Goal: Obtain resource: Download file/media

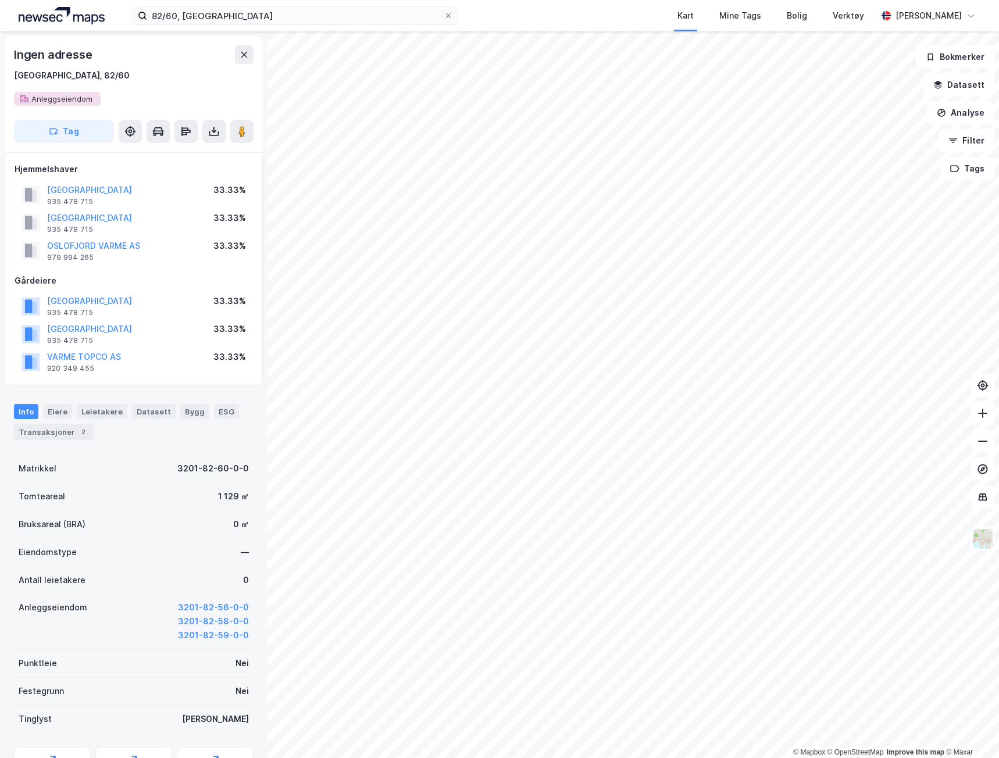
click at [309, 24] on label "82/60, [GEOGRAPHIC_DATA]" at bounding box center [296, 15] width 326 height 19
click at [309, 24] on input "82/60, [GEOGRAPHIC_DATA]" at bounding box center [295, 15] width 296 height 17
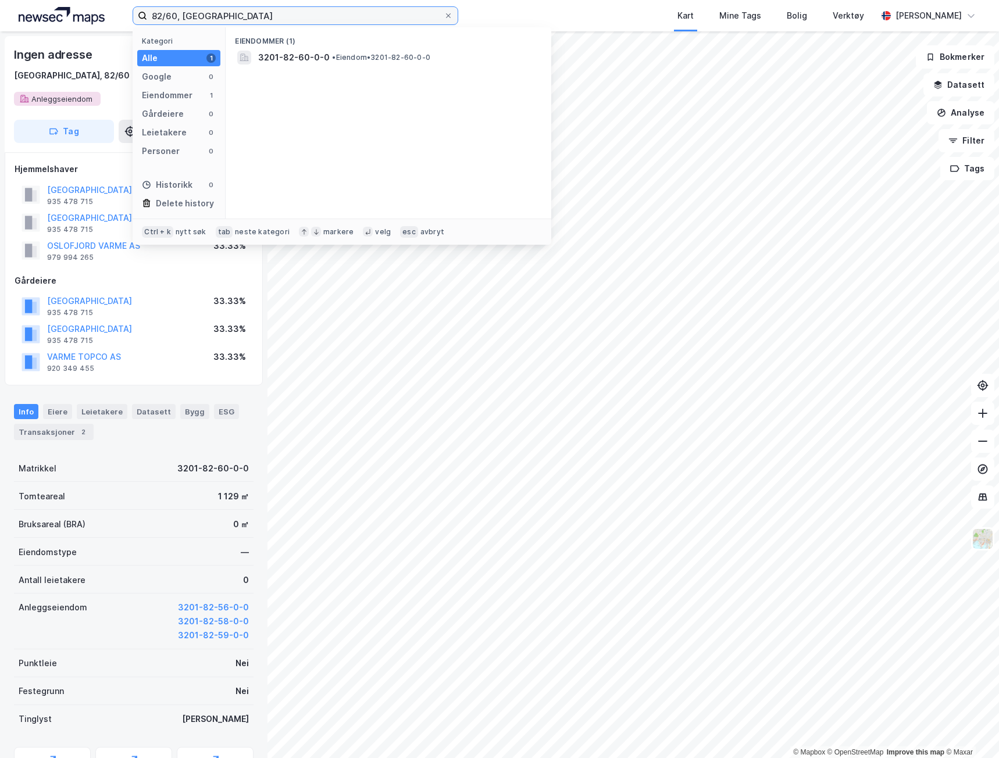
click at [295, 15] on input "82/60, [GEOGRAPHIC_DATA]" at bounding box center [295, 15] width 296 height 17
type input "[STREET_ADDRESS]"
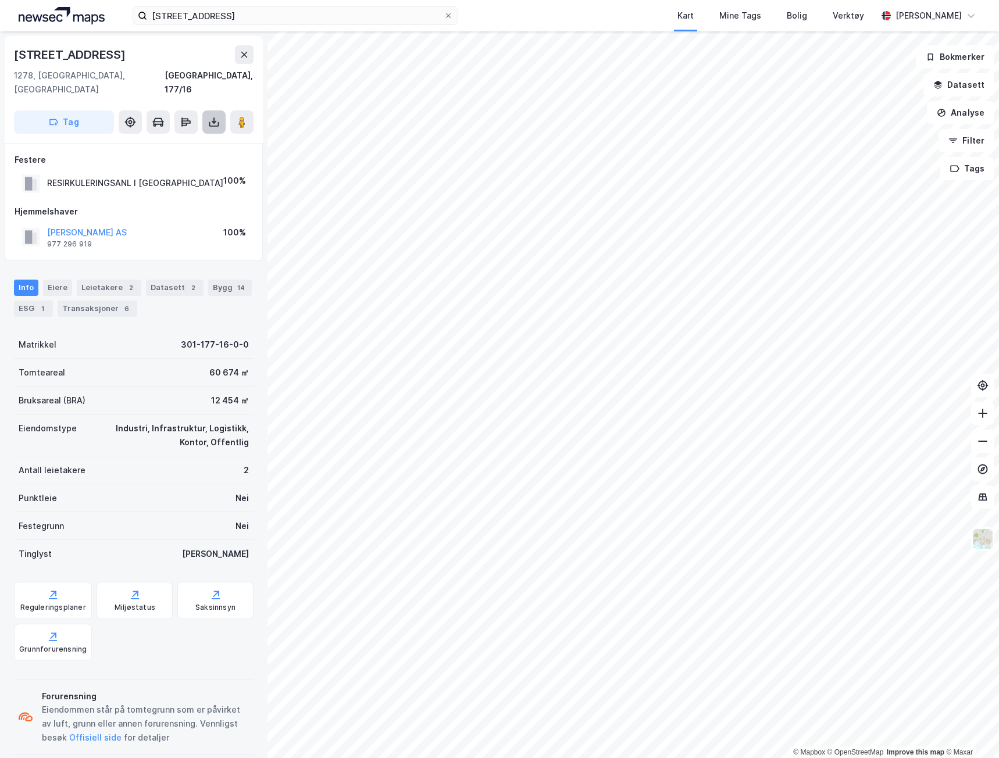
click at [214, 116] on icon at bounding box center [214, 122] width 12 height 12
click at [203, 136] on div "Last ned grunnbok" at bounding box center [164, 145] width 124 height 19
click at [214, 116] on icon at bounding box center [214, 122] width 12 height 12
click at [192, 121] on div "[STREET_ADDRESS]" at bounding box center [134, 89] width 258 height 107
click at [205, 110] on button at bounding box center [213, 121] width 23 height 23
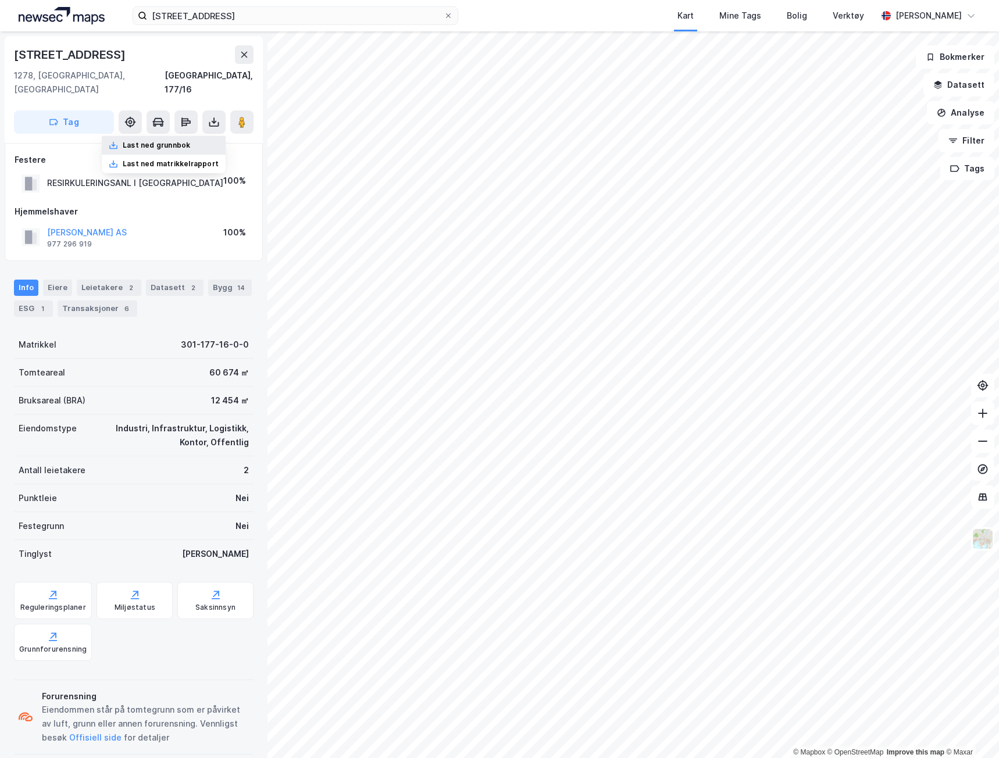
click at [207, 136] on div "Last ned grunnbok" at bounding box center [164, 145] width 124 height 19
